Goal: Check status: Check status

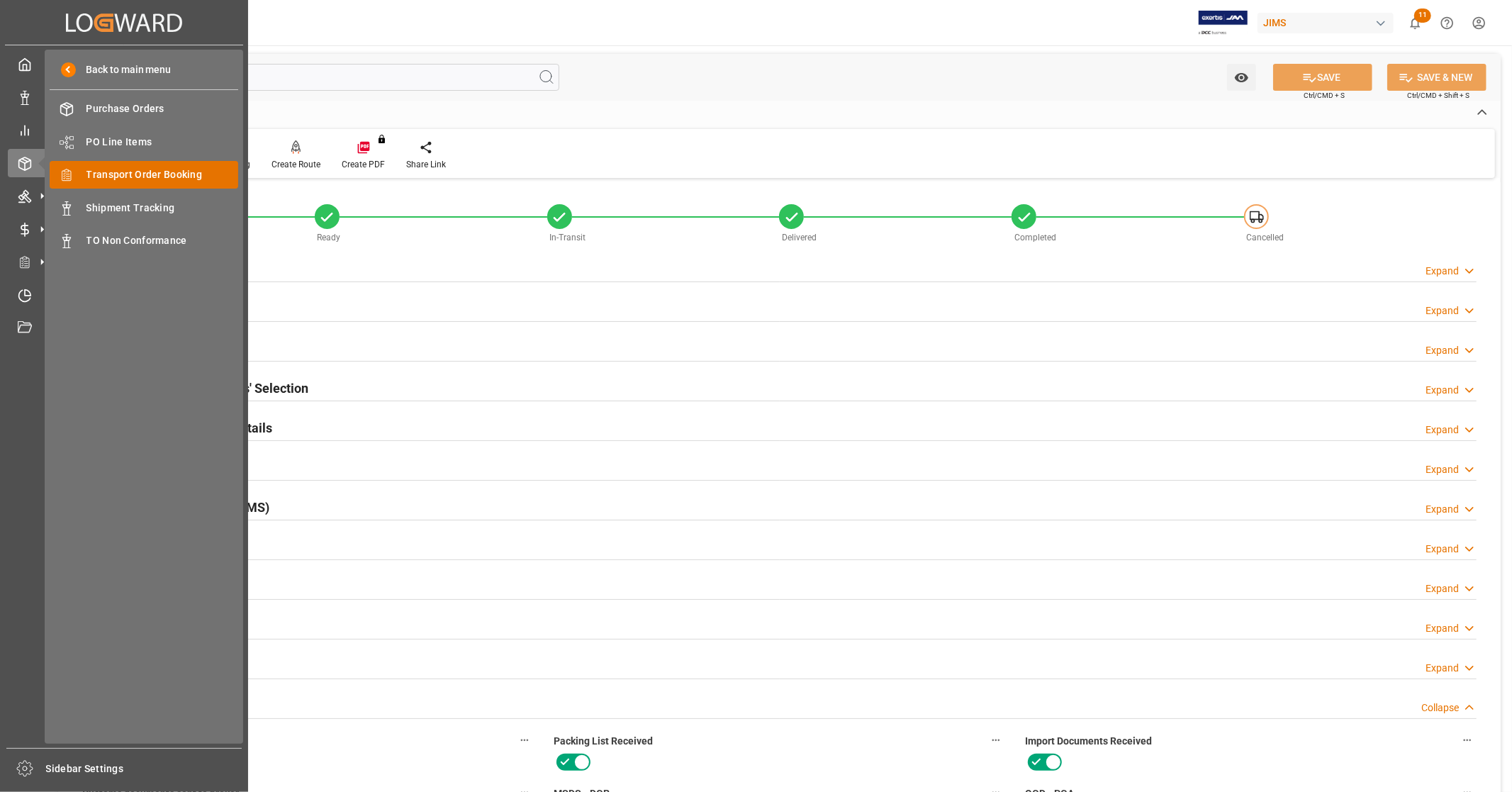
scroll to position [509, 0]
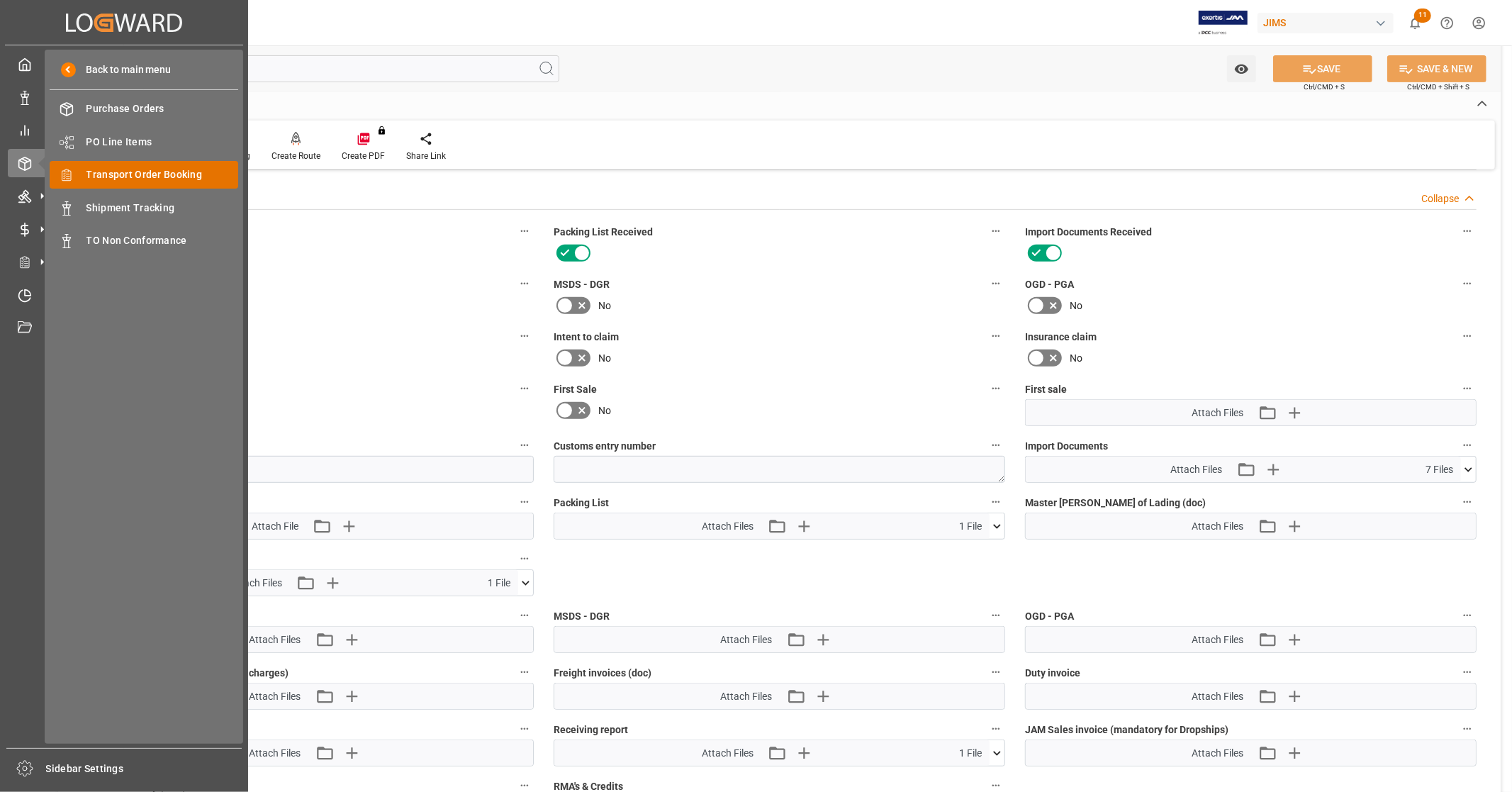
click at [169, 174] on span "Transport Order Booking" at bounding box center [162, 175] width 153 height 15
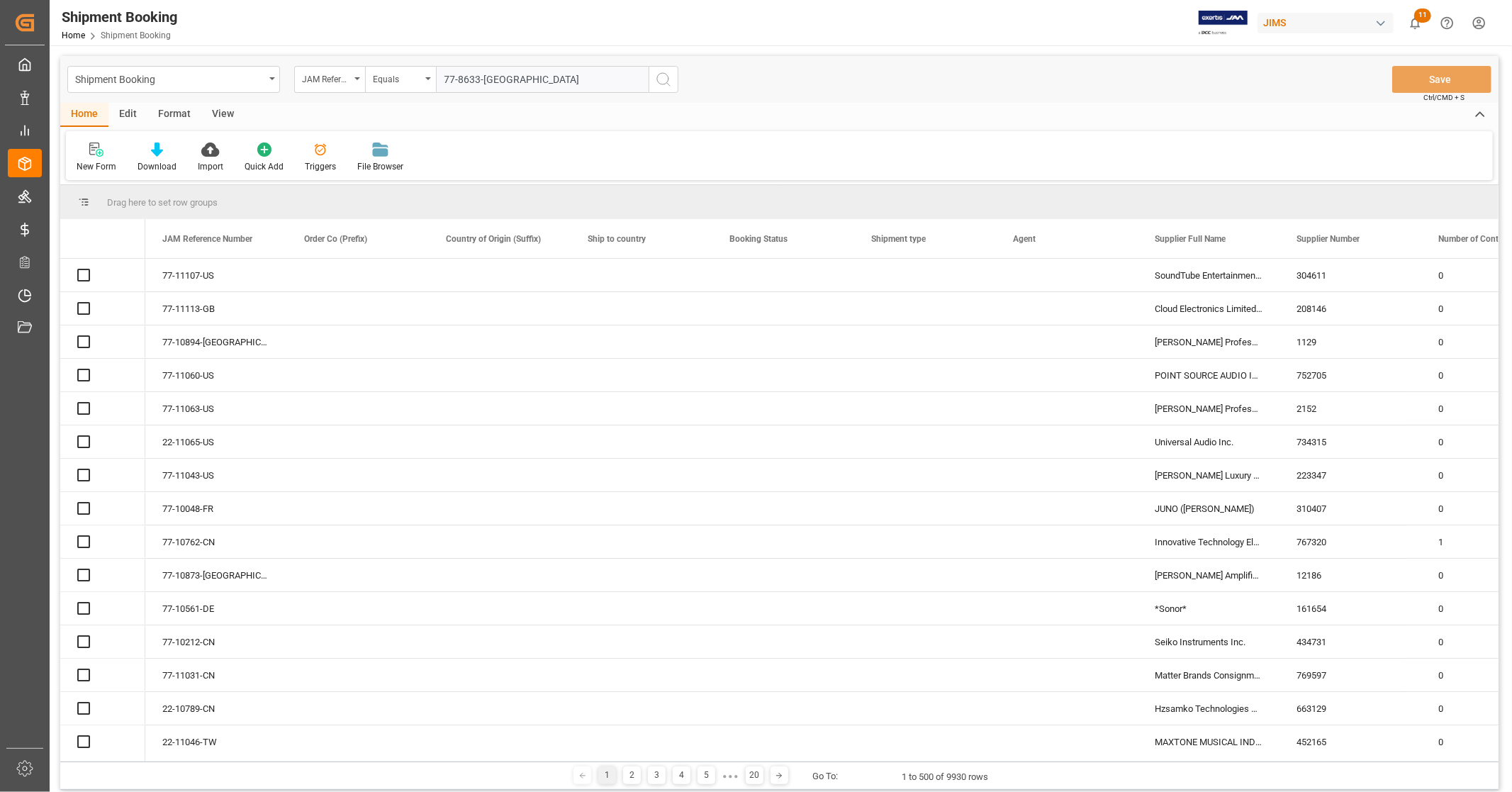
type input "77-8633-[GEOGRAPHIC_DATA]"
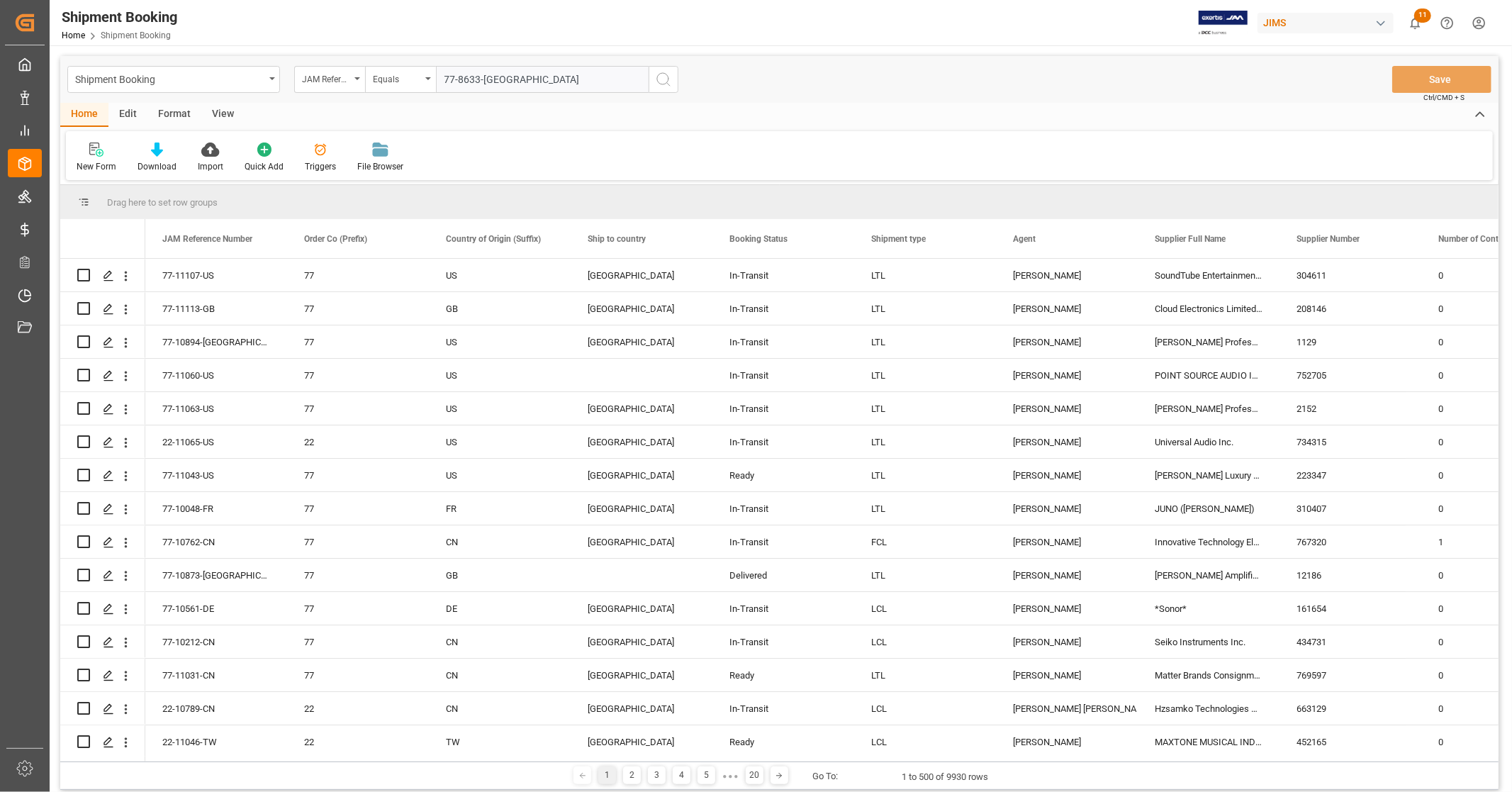
click at [667, 77] on icon "search button" at bounding box center [664, 79] width 17 height 17
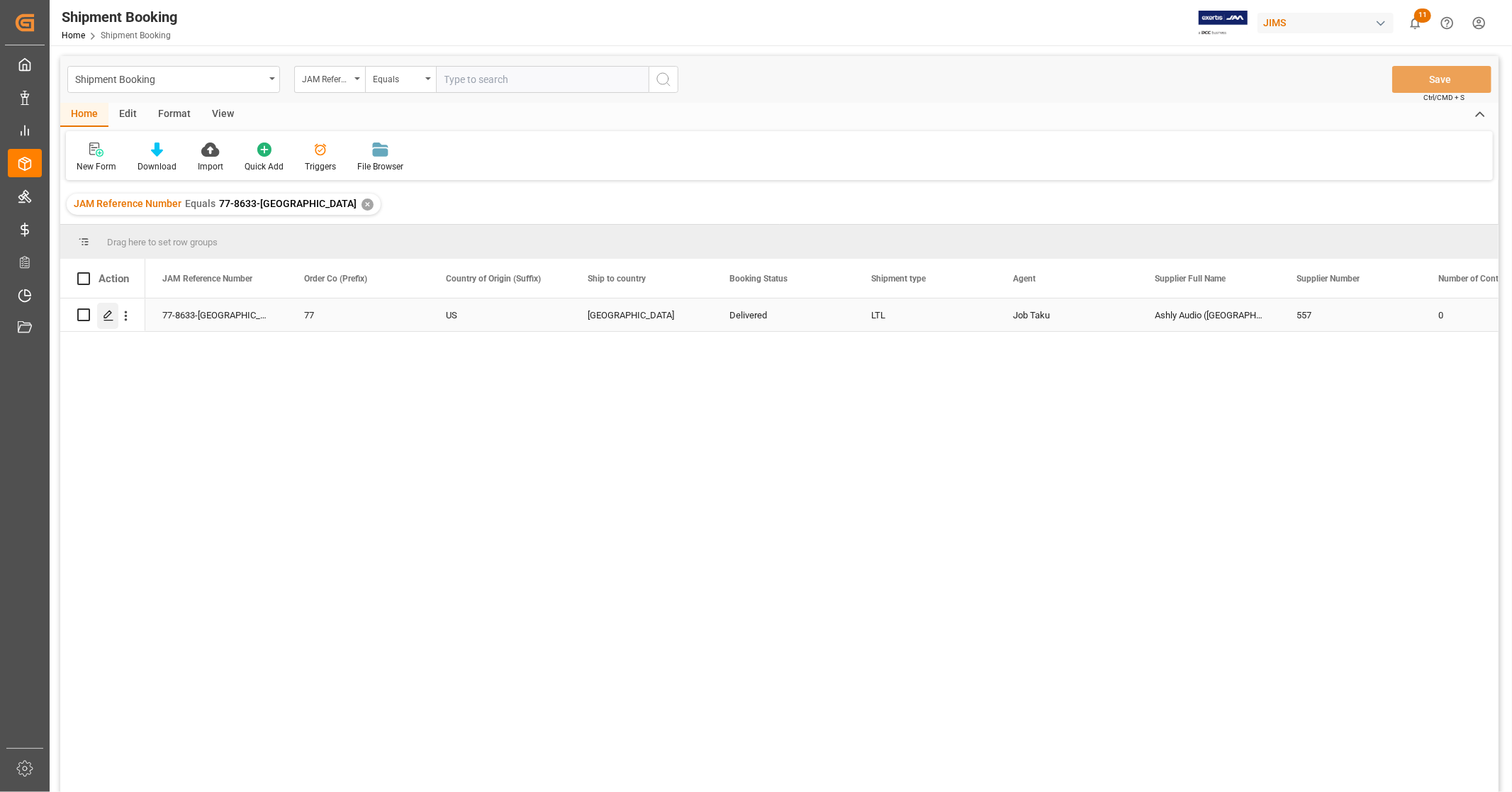
click at [110, 318] on icon "Press SPACE to select this row." at bounding box center [108, 315] width 11 height 11
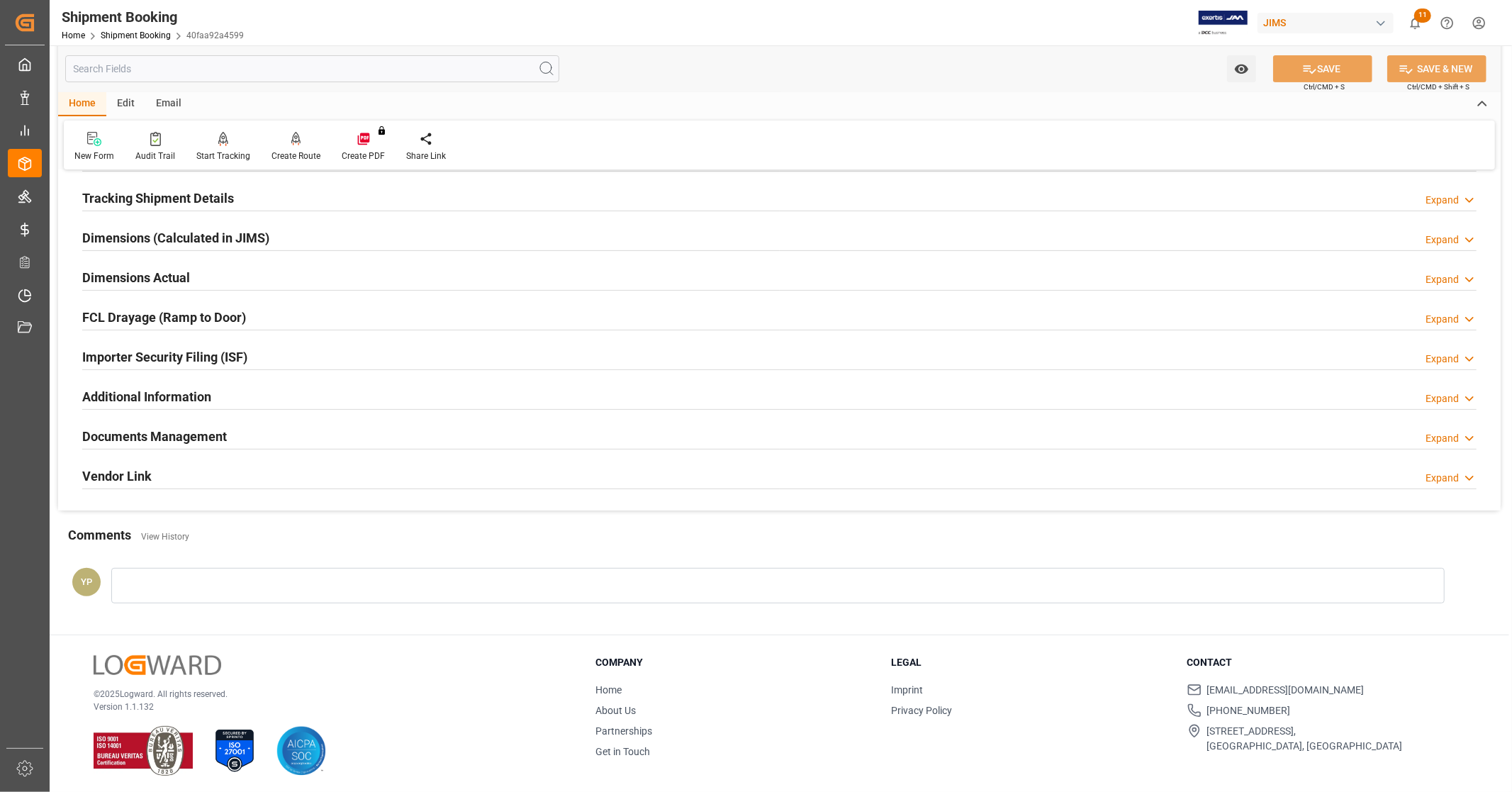
scroll to position [273, 0]
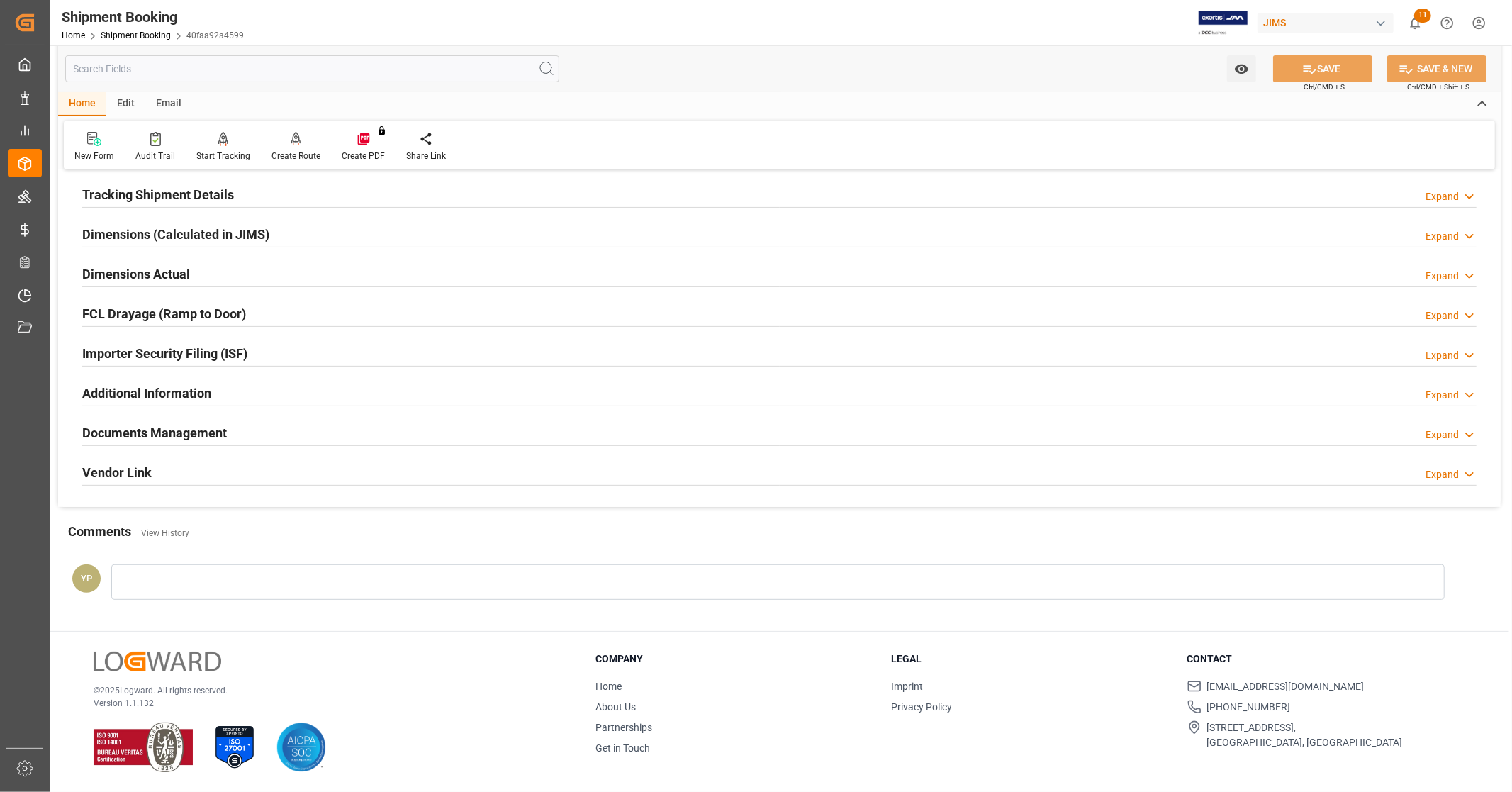
click at [217, 434] on h2 "Documents Management" at bounding box center [154, 432] width 144 height 19
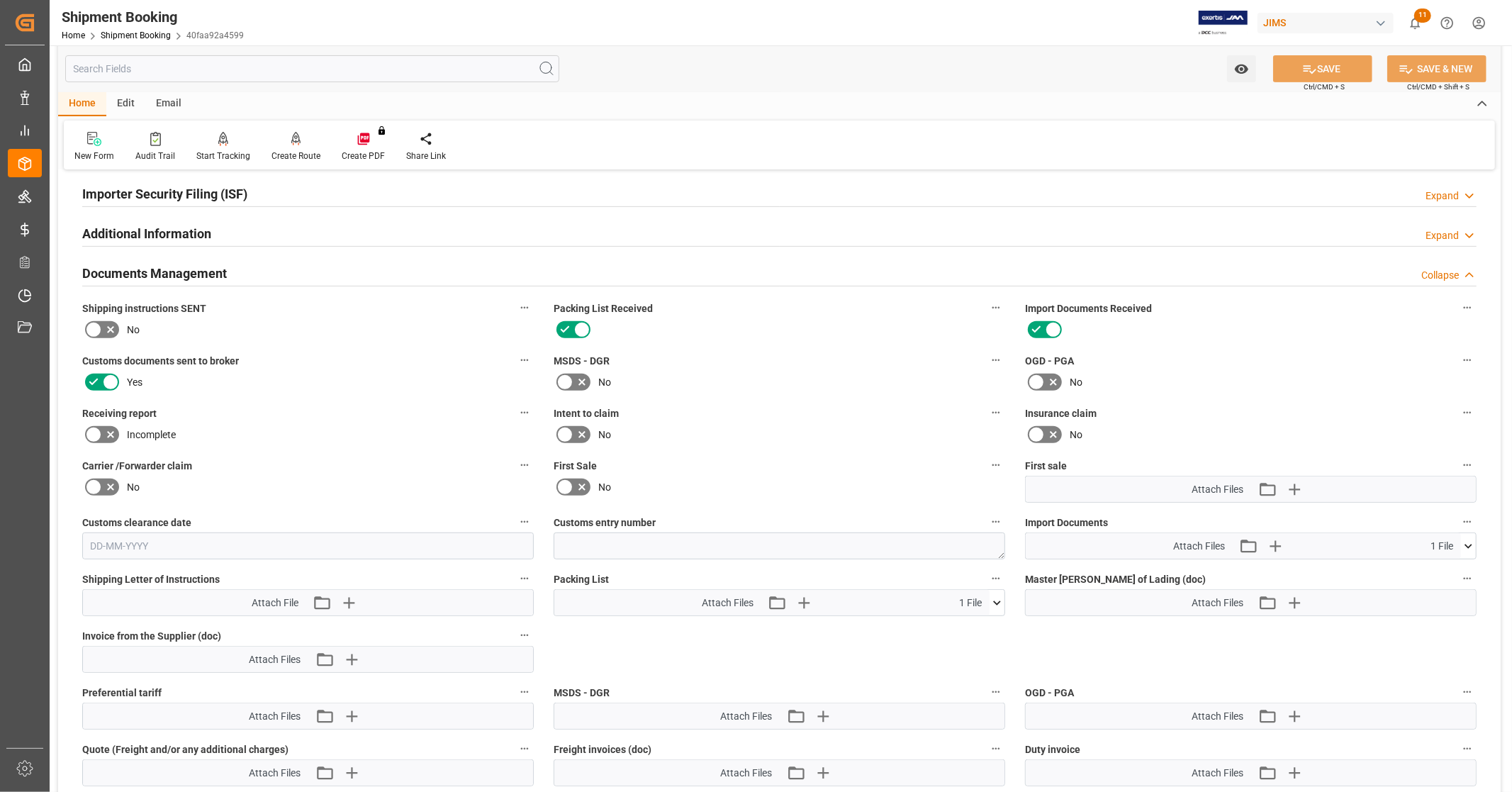
scroll to position [509, 0]
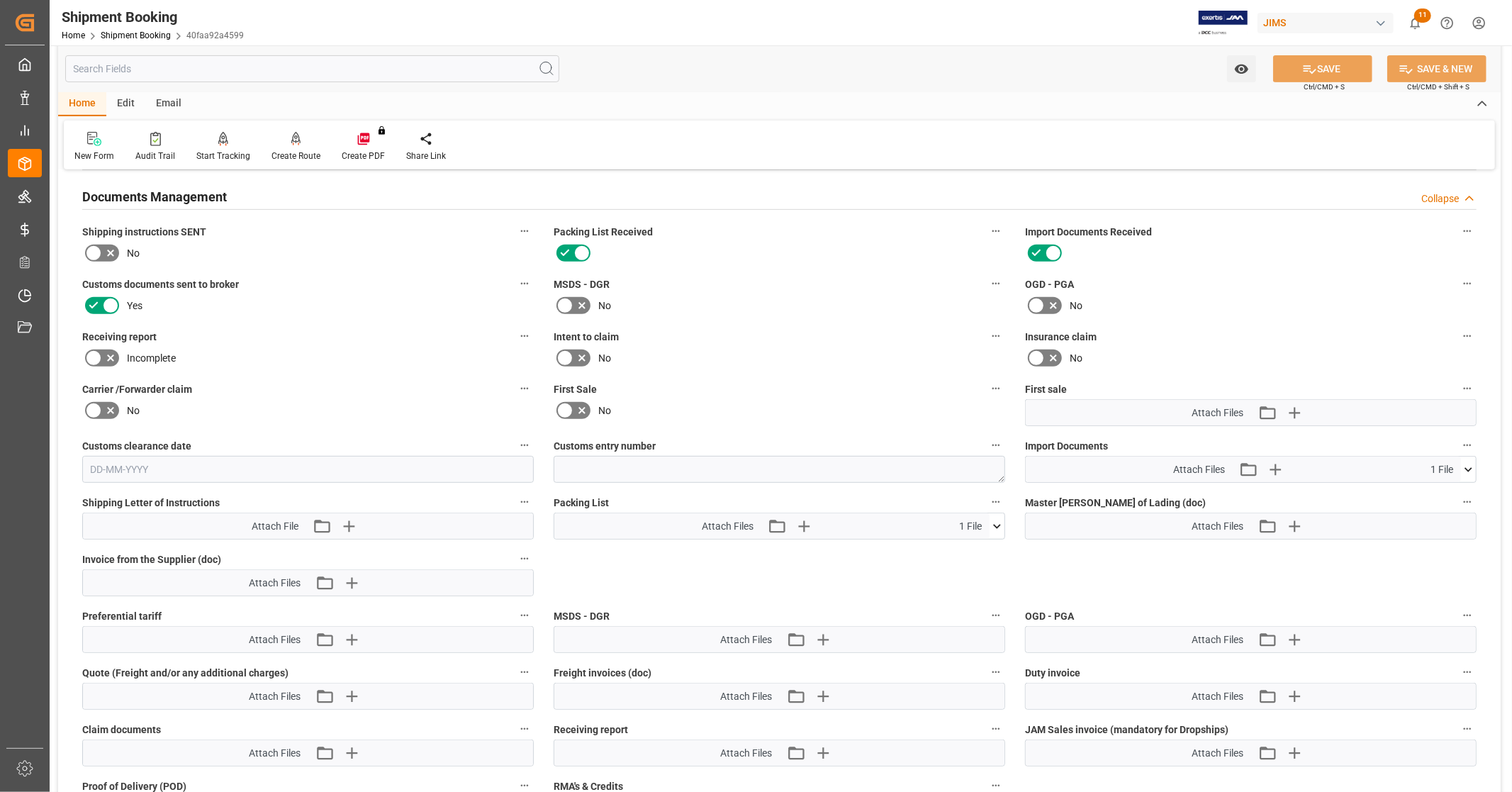
click at [1468, 465] on icon at bounding box center [1468, 470] width 15 height 15
click at [1462, 491] on icon at bounding box center [1461, 496] width 14 height 9
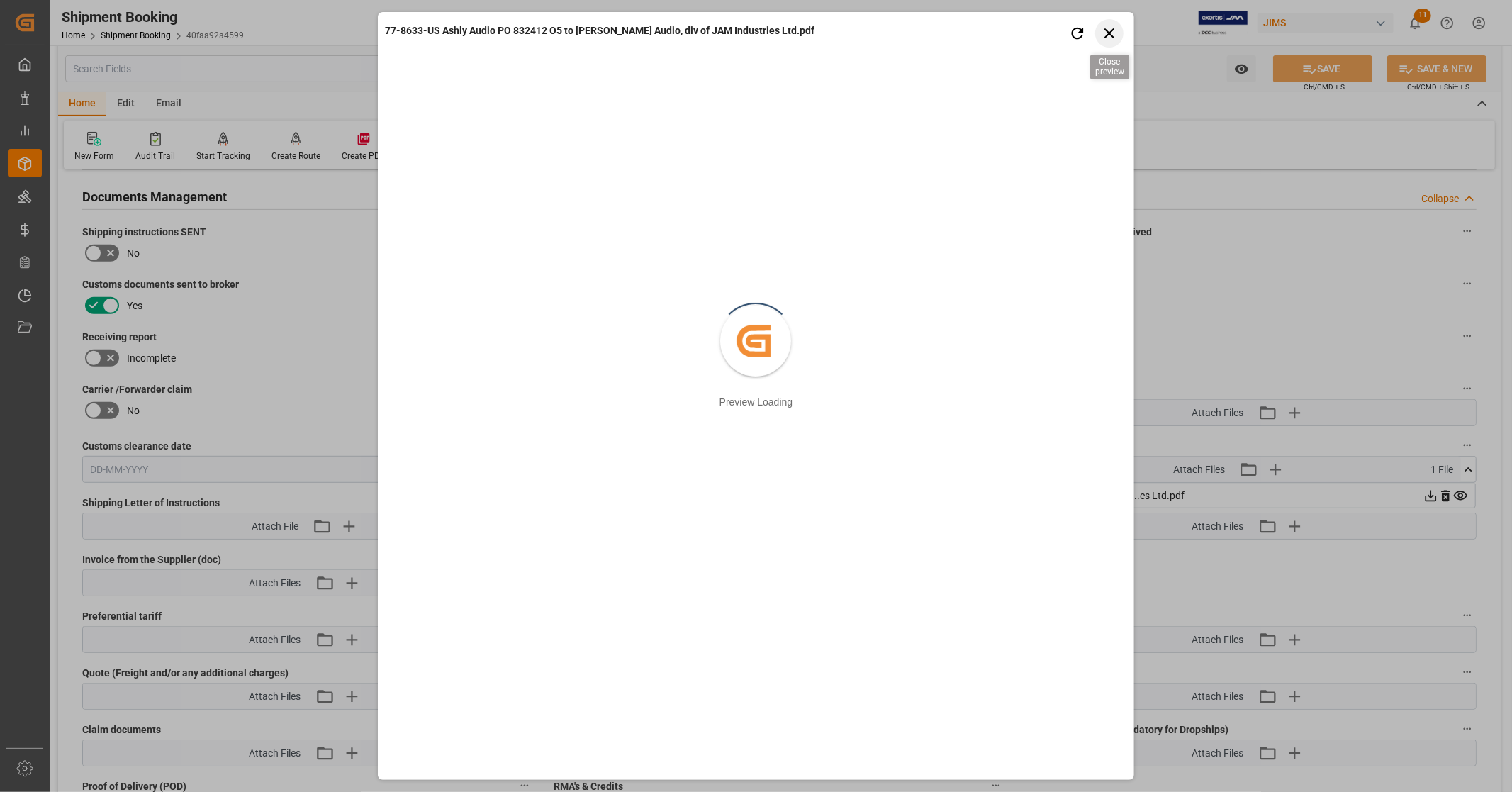
click at [1109, 32] on icon "button" at bounding box center [1109, 33] width 18 height 18
click at [1109, 32] on div "Shipment Booking Home Shipment Booking 40faa92a4599 [PERSON_NAME] 11 Notificati…" at bounding box center [776, 23] width 1472 height 45
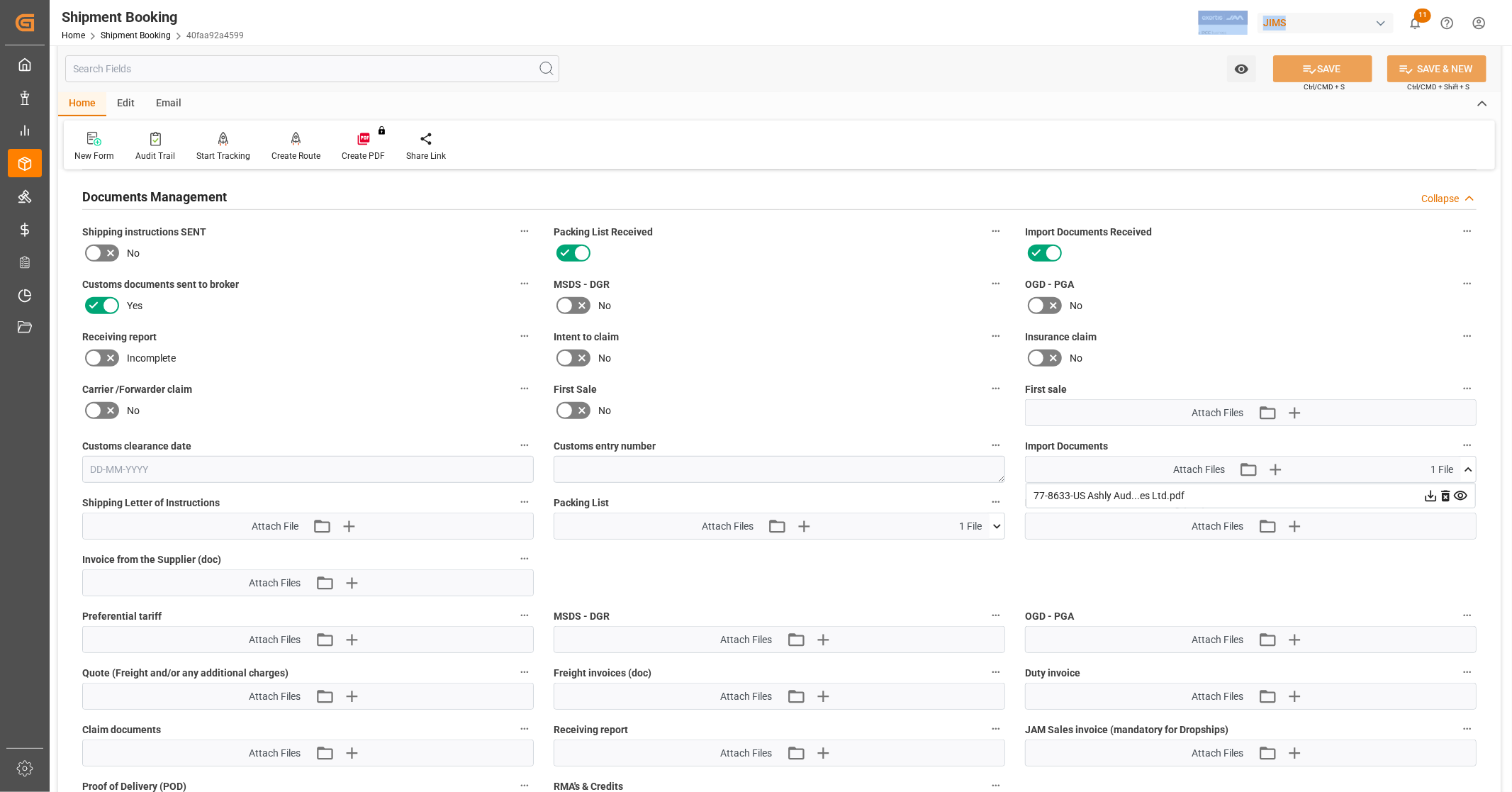
click at [1462, 490] on icon at bounding box center [1461, 496] width 15 height 15
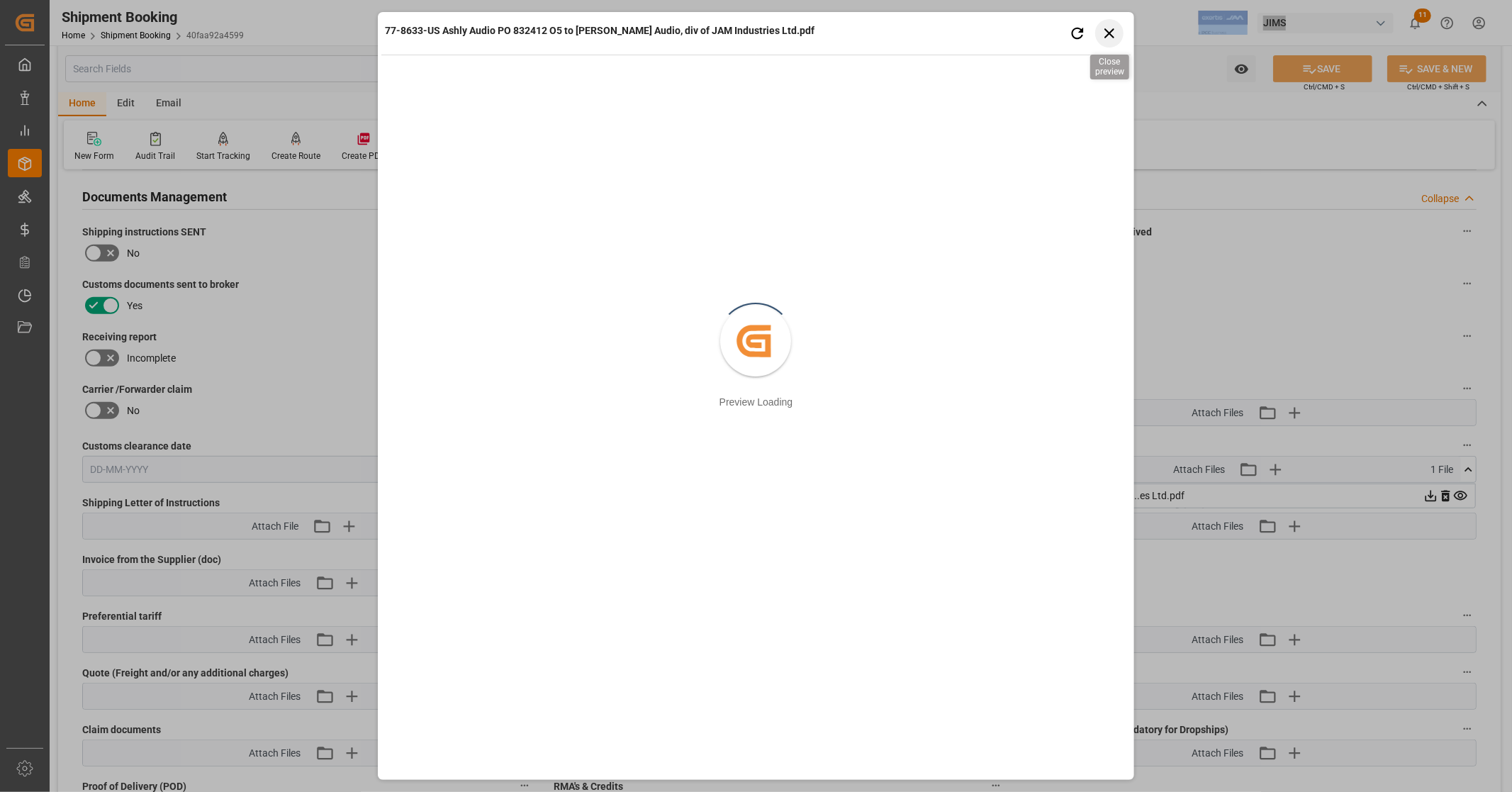
click at [1116, 30] on icon "button" at bounding box center [1109, 33] width 18 height 18
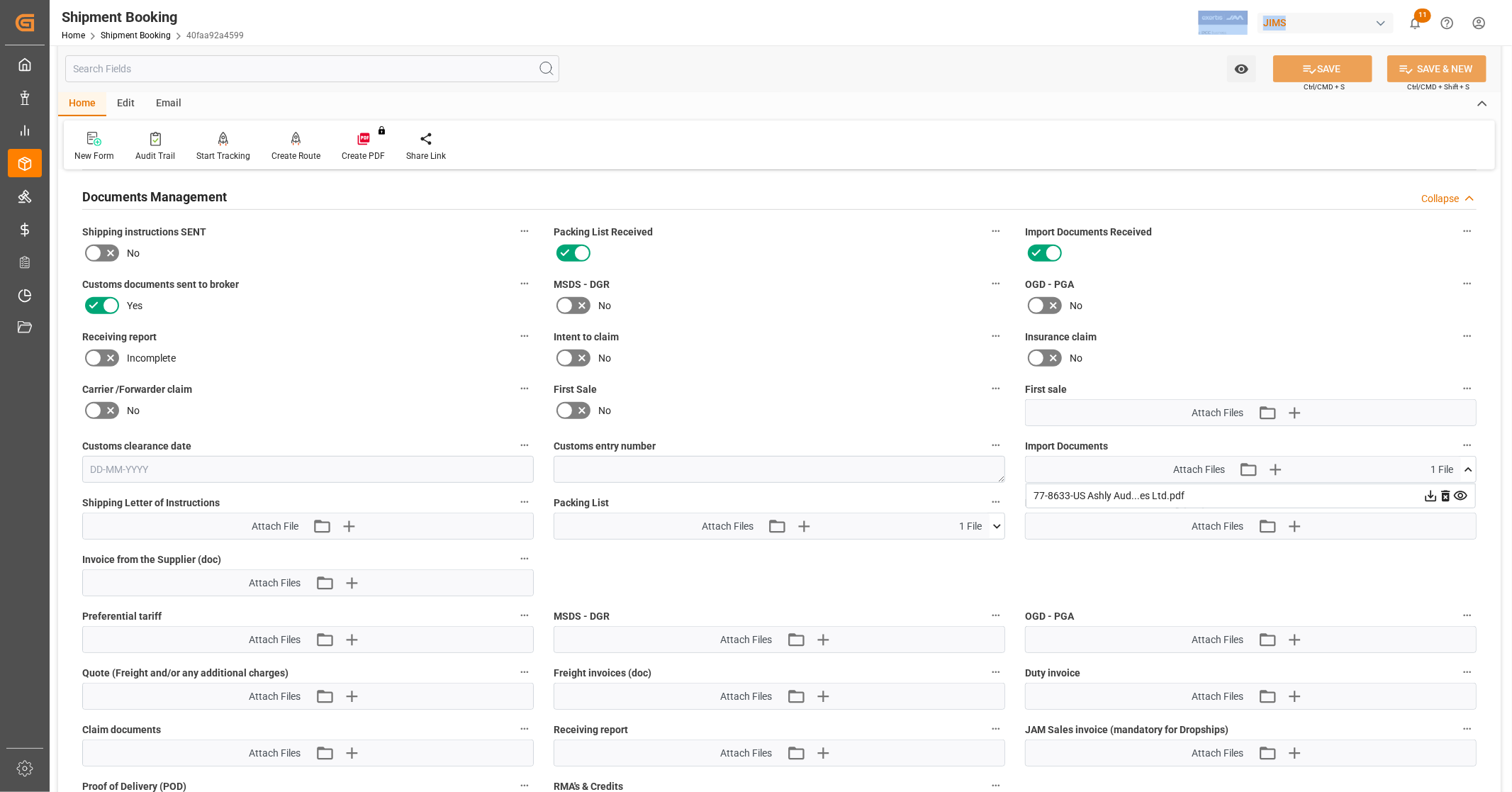
click at [1471, 465] on icon at bounding box center [1468, 470] width 15 height 15
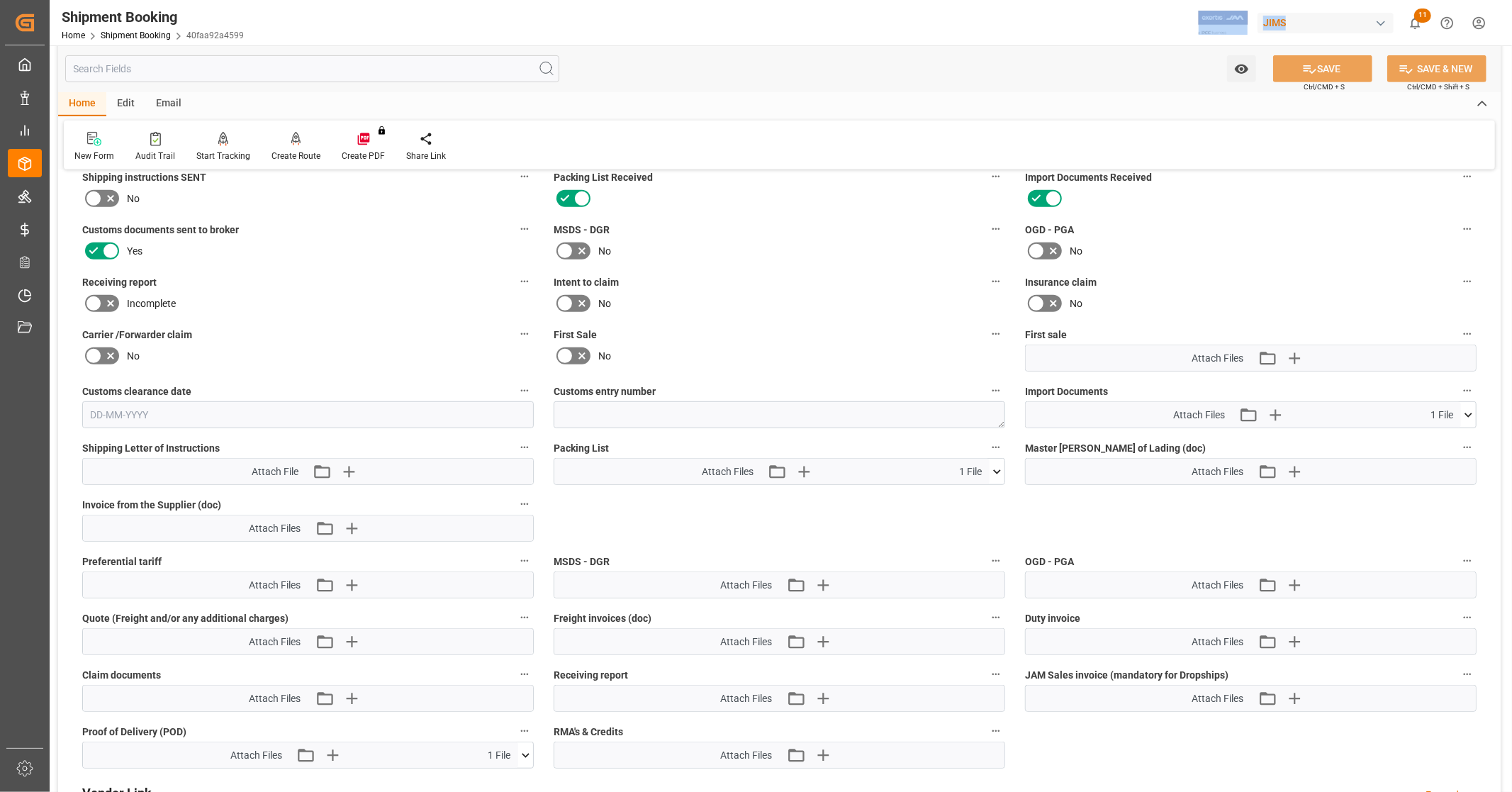
scroll to position [588, 0]
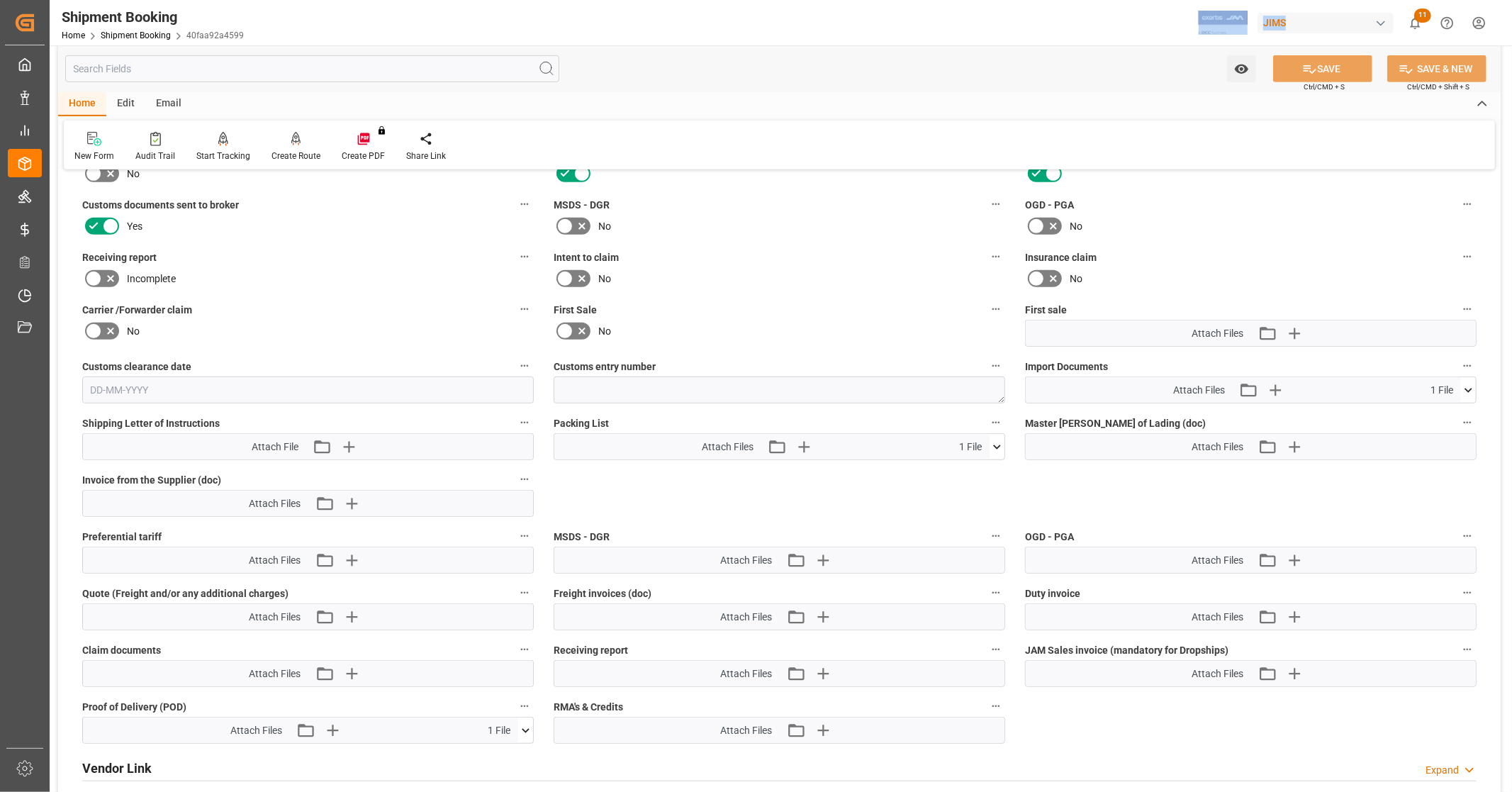
click at [1469, 390] on icon at bounding box center [1468, 390] width 15 height 15
click at [1463, 413] on icon at bounding box center [1461, 416] width 14 height 9
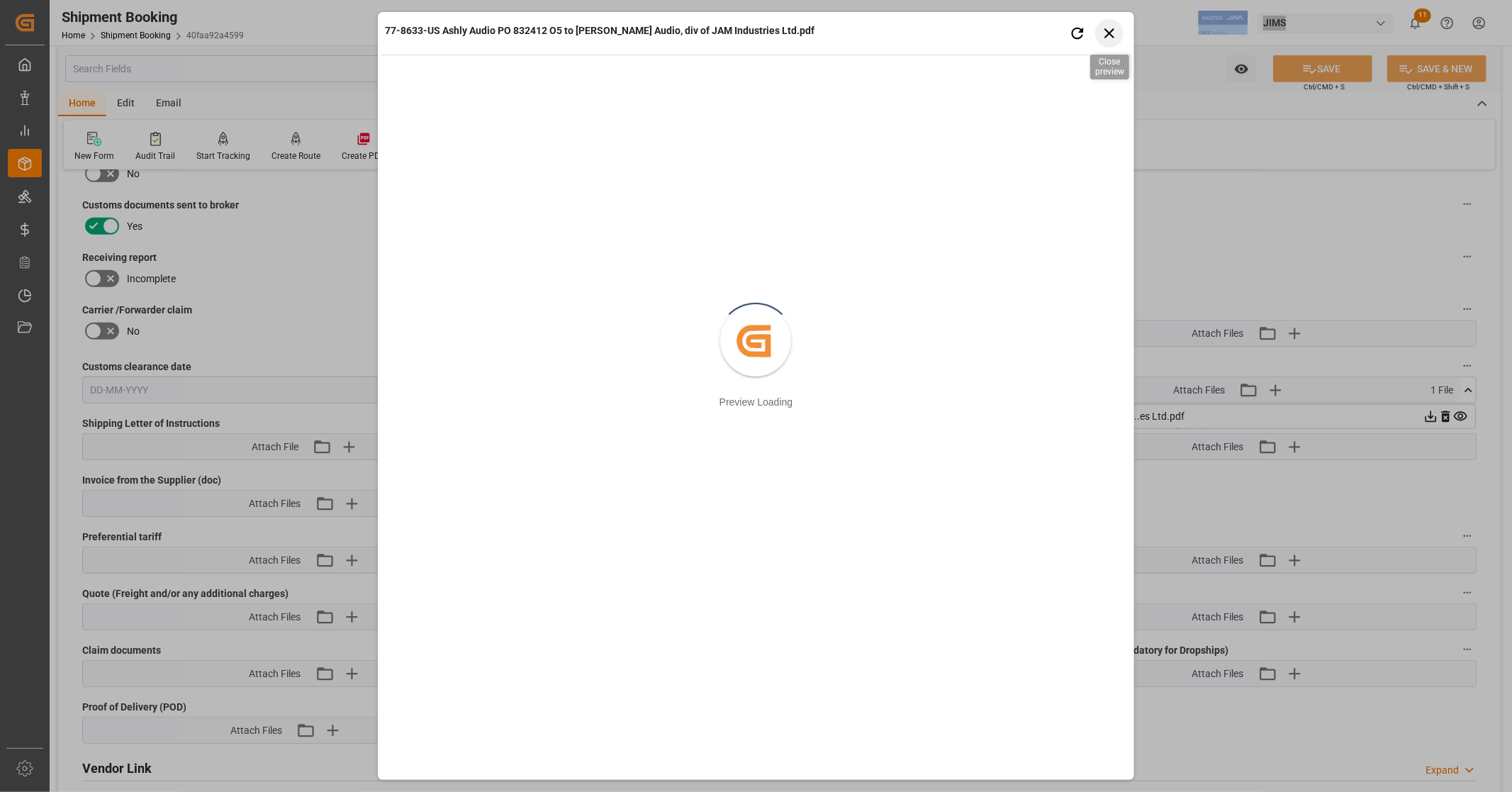
click at [1106, 29] on icon "button" at bounding box center [1109, 33] width 18 height 18
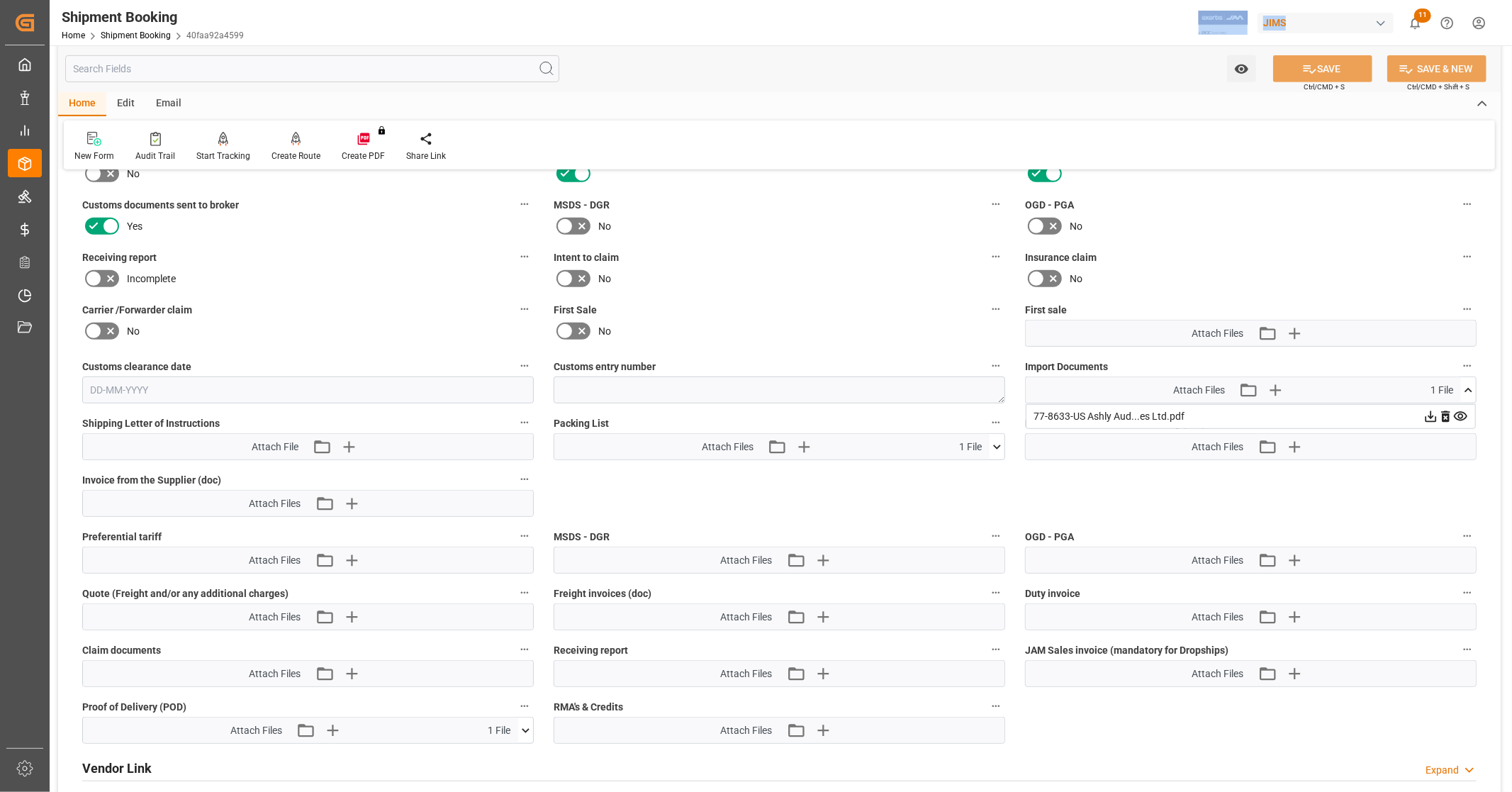
click at [1463, 411] on icon at bounding box center [1461, 416] width 15 height 15
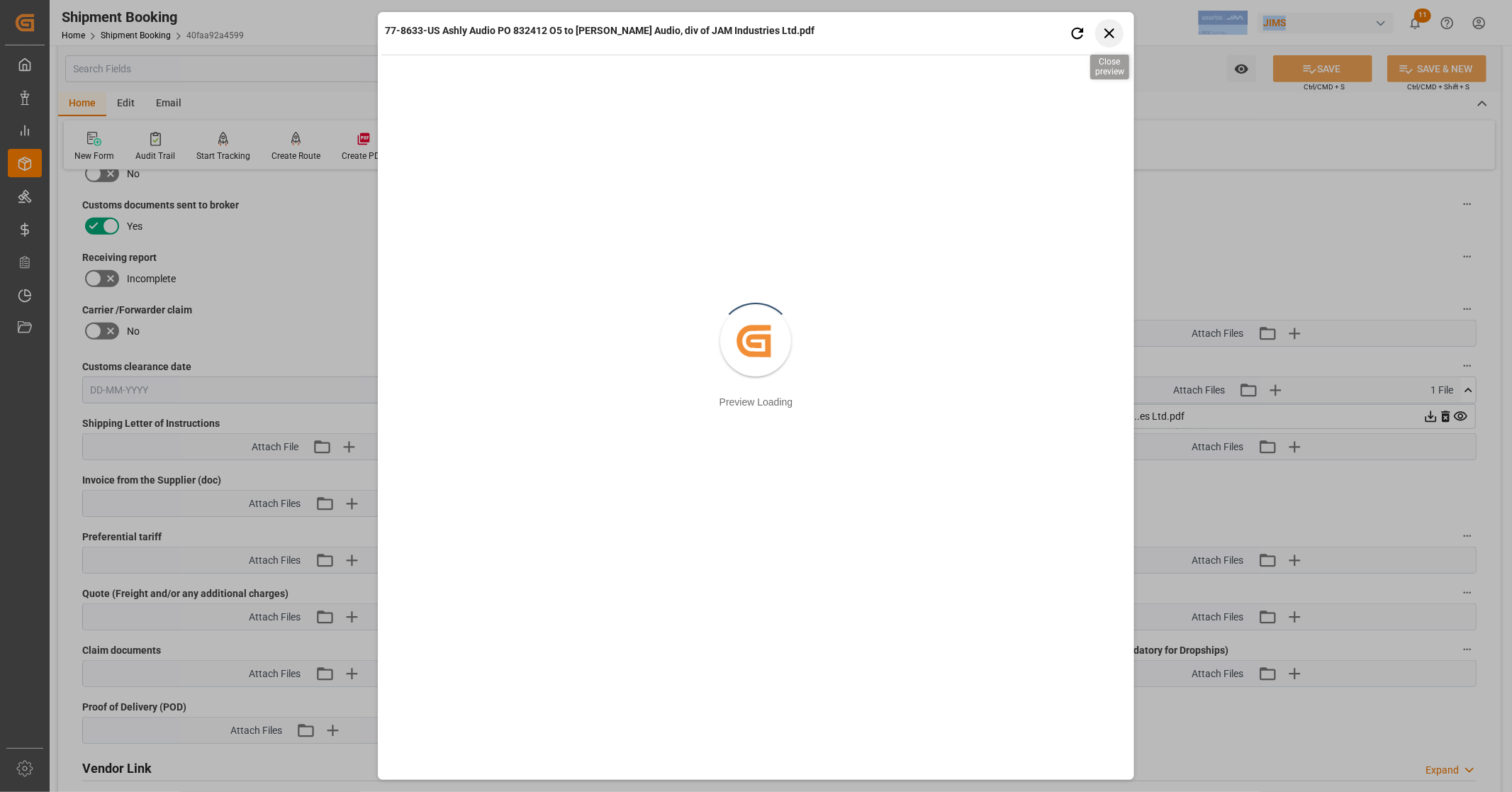
click at [1108, 36] on icon "button" at bounding box center [1109, 33] width 18 height 18
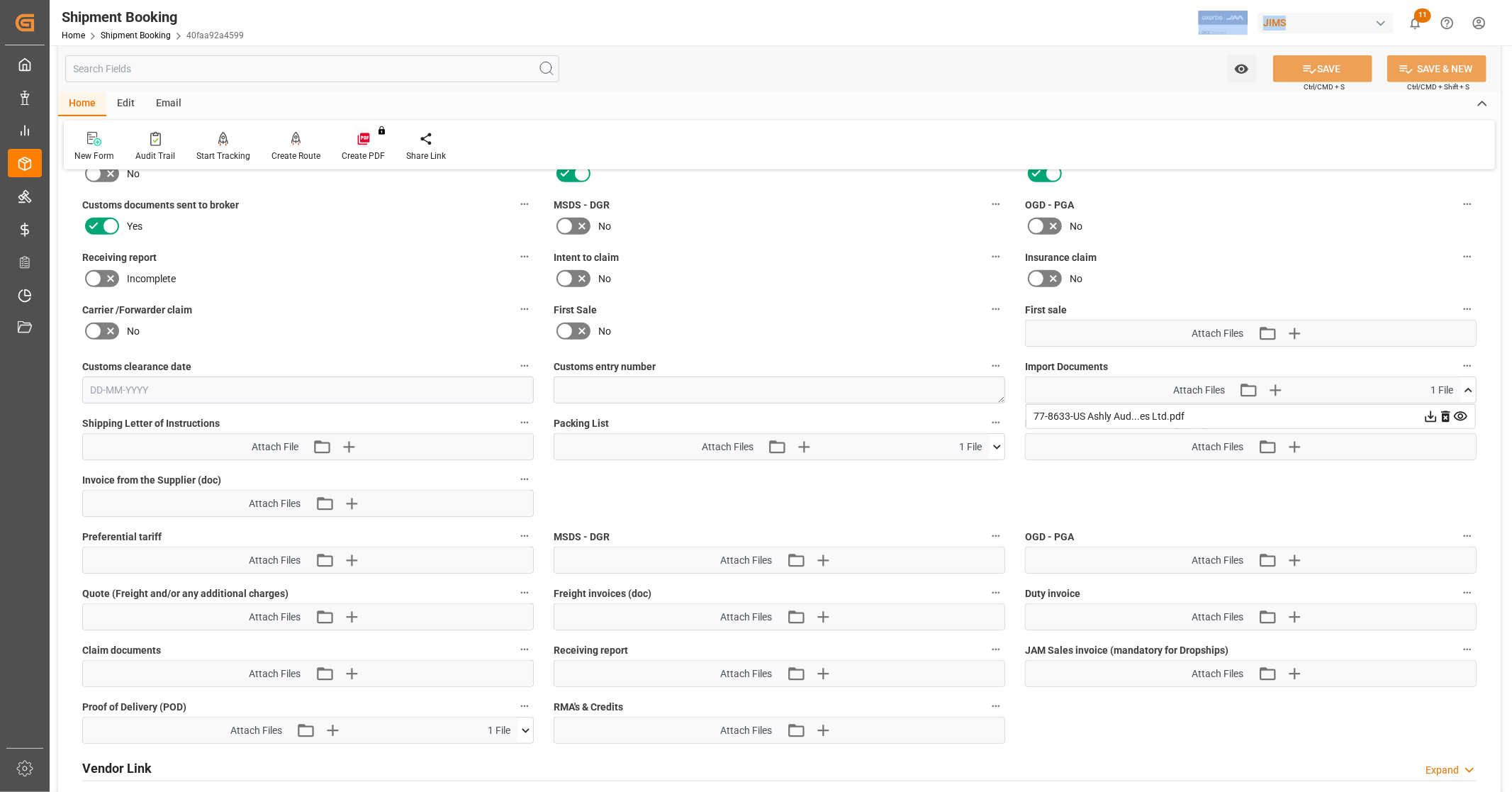
click at [1429, 416] on icon at bounding box center [1431, 416] width 15 height 15
